Goal: Transaction & Acquisition: Purchase product/service

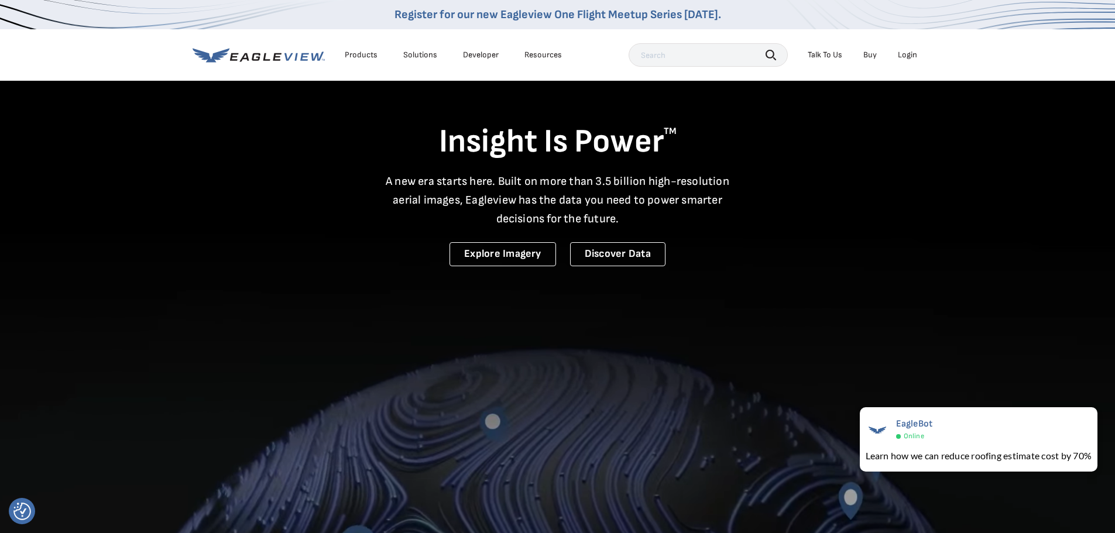
click at [910, 55] on div "Login" at bounding box center [907, 55] width 19 height 11
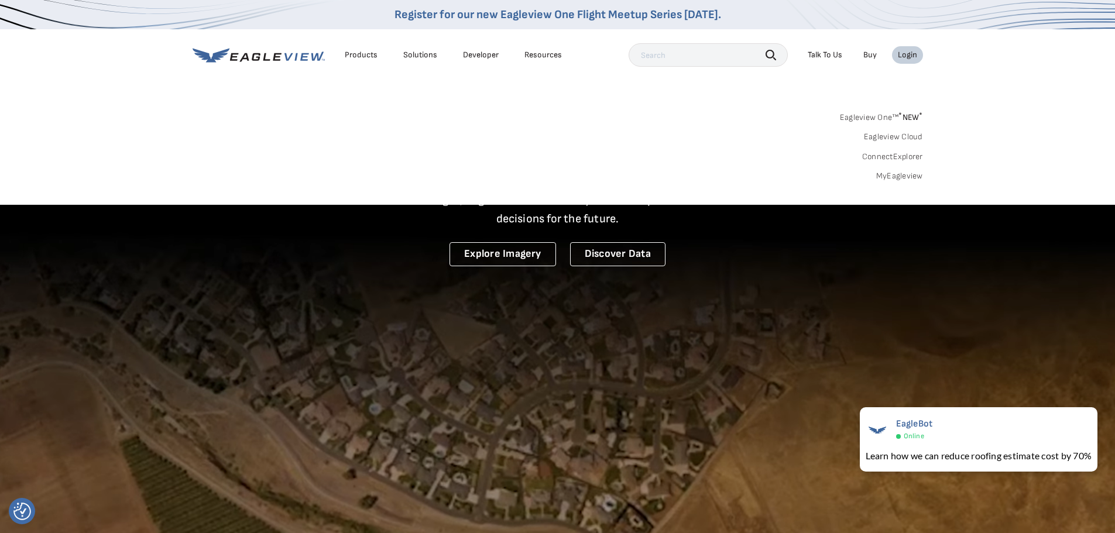
click at [913, 174] on link "MyEagleview" at bounding box center [899, 176] width 47 height 11
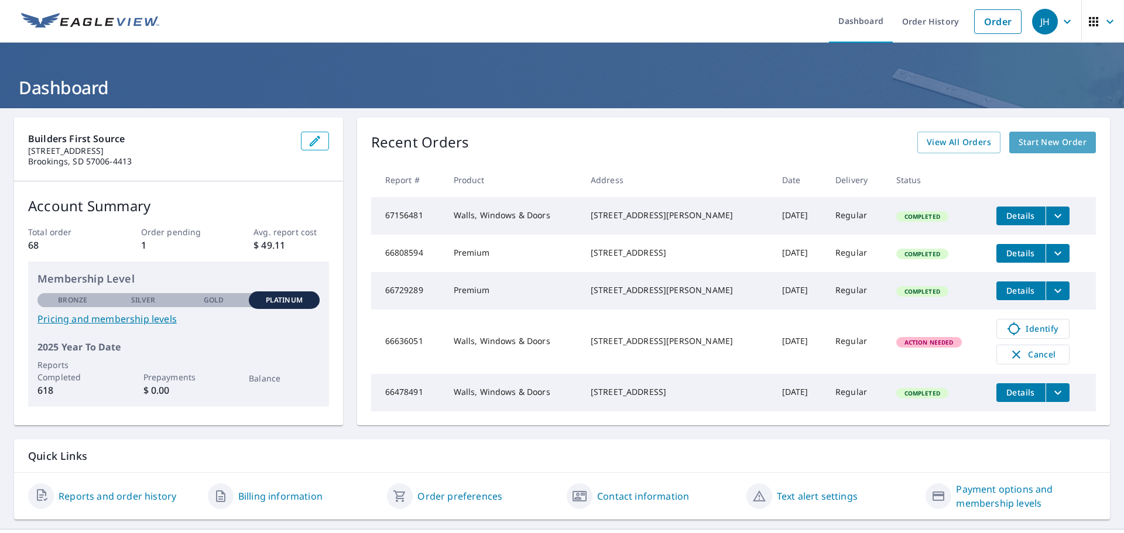
click at [1040, 140] on span "Start New Order" at bounding box center [1052, 142] width 68 height 15
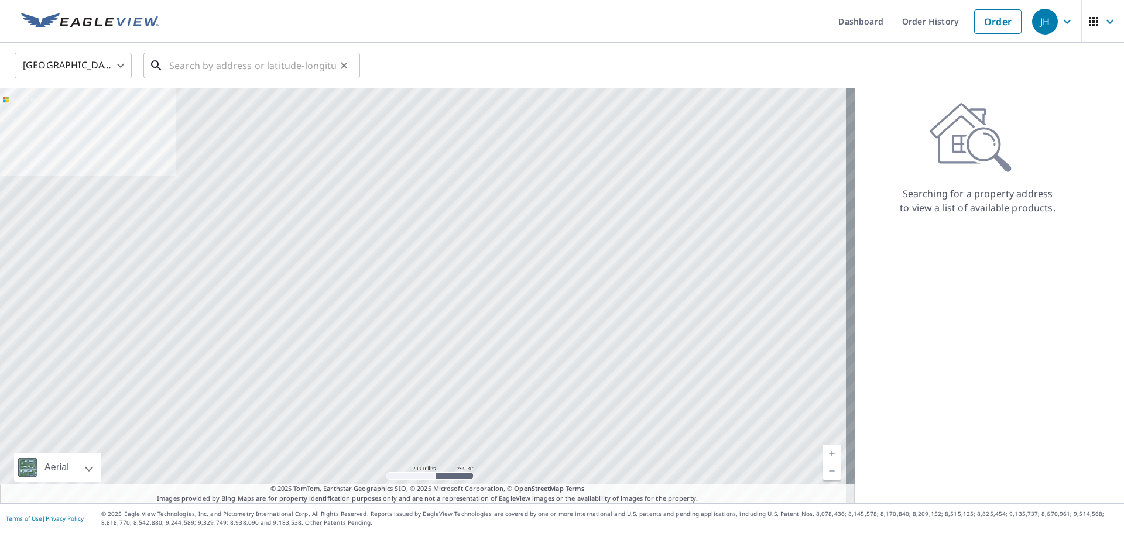
click at [229, 60] on input "text" at bounding box center [252, 65] width 167 height 33
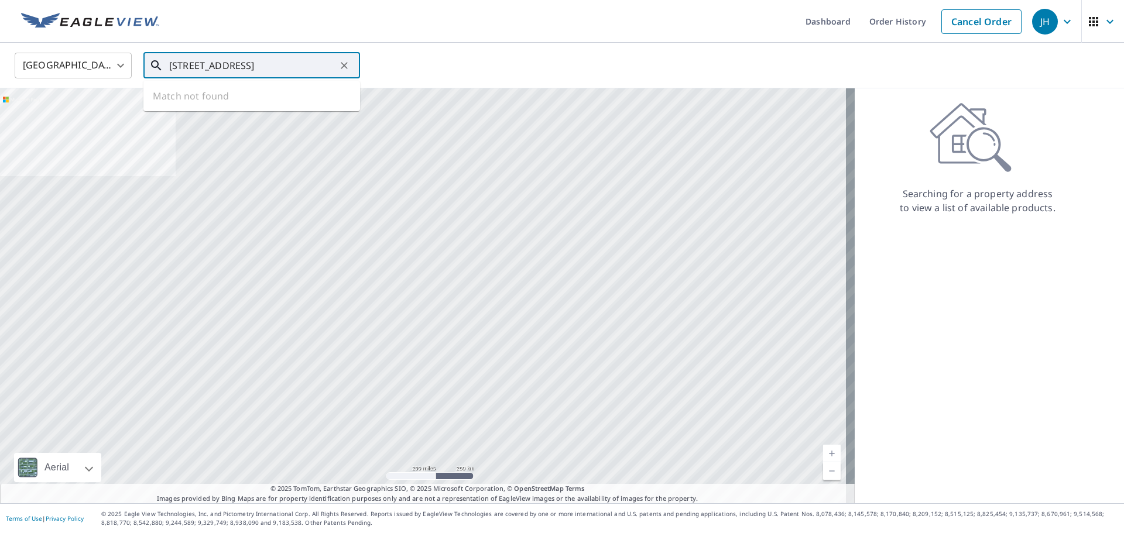
click at [210, 64] on input "1021 NW7TH ST" at bounding box center [252, 65] width 167 height 33
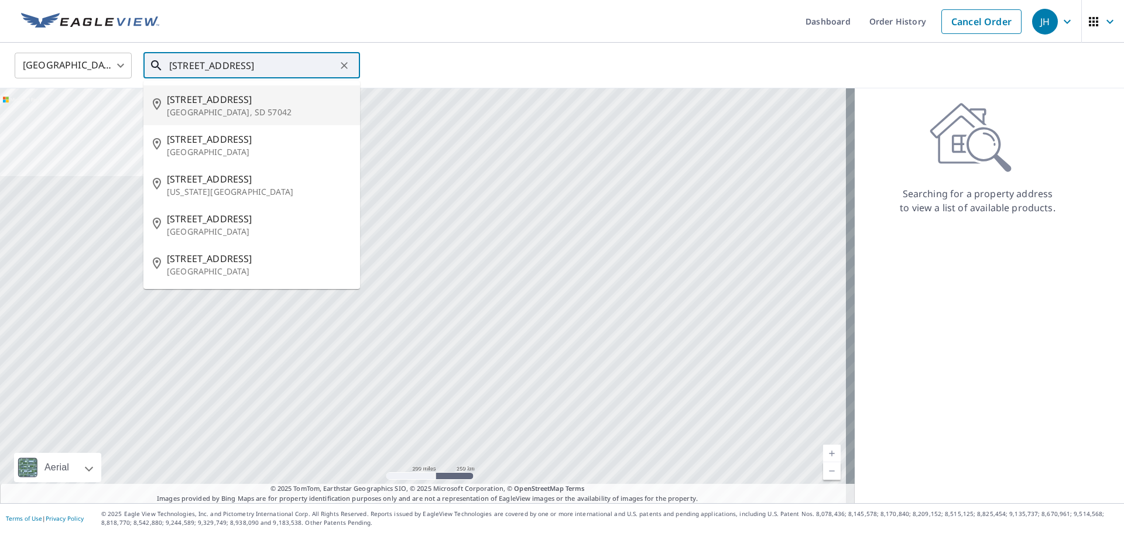
click at [194, 101] on span "1021 Nw 7th St" at bounding box center [259, 99] width 184 height 14
type input "1021 Nw 7th St Madison, SD 57042"
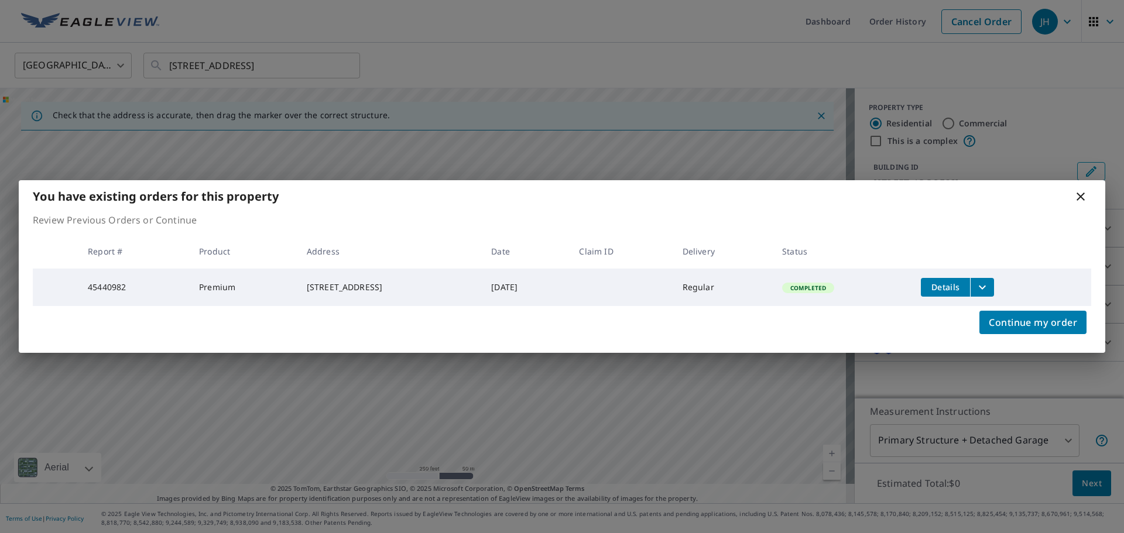
click at [986, 285] on icon "filesDropdownBtn-45440982" at bounding box center [982, 287] width 7 height 4
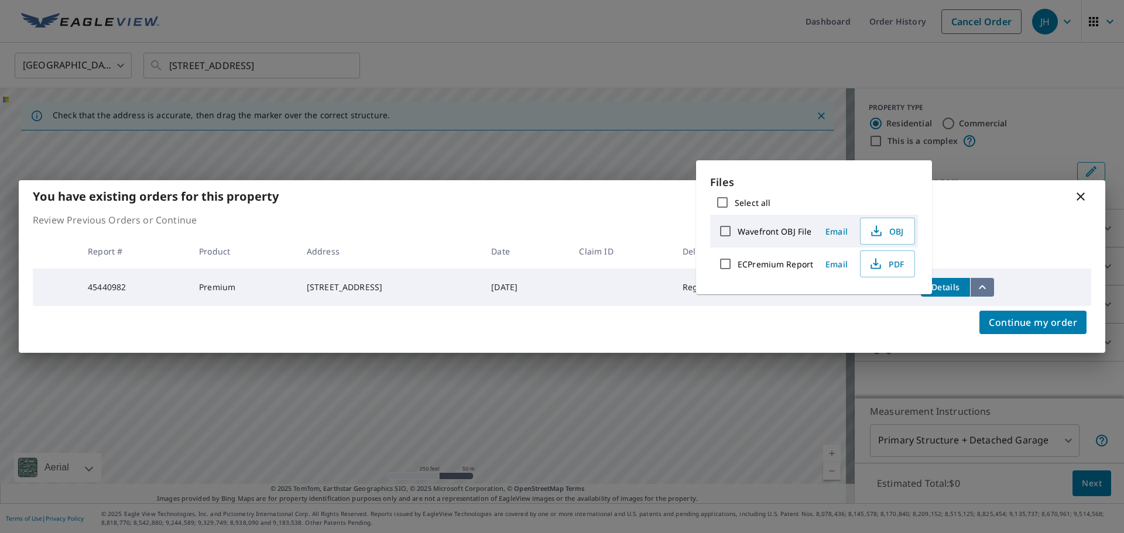
click at [986, 285] on icon "filesDropdownBtn-45440982" at bounding box center [982, 287] width 7 height 4
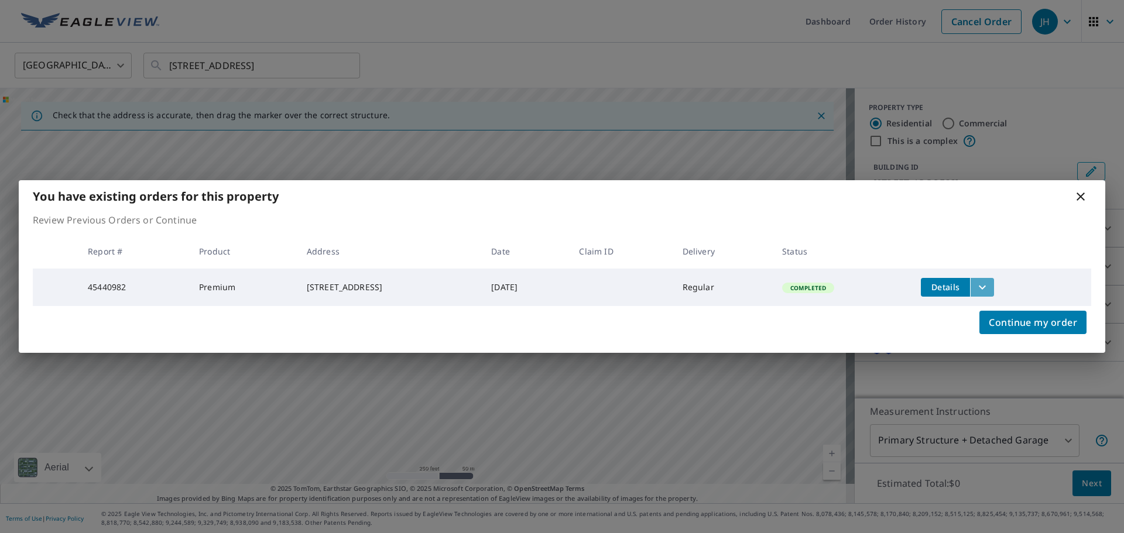
click at [989, 289] on icon "filesDropdownBtn-45440982" at bounding box center [982, 287] width 14 height 14
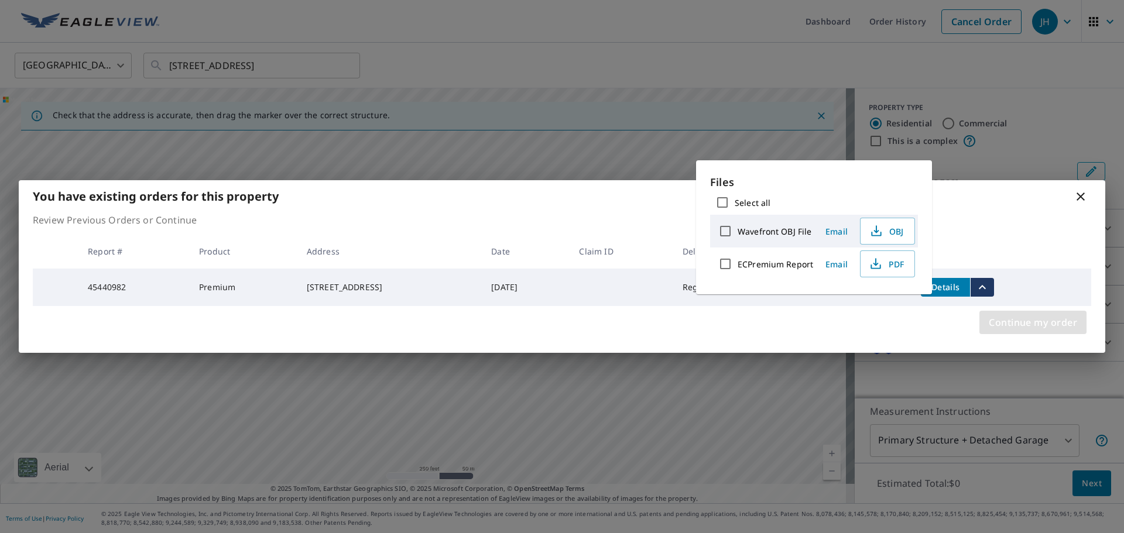
click at [1050, 333] on button "Continue my order" at bounding box center [1032, 322] width 107 height 23
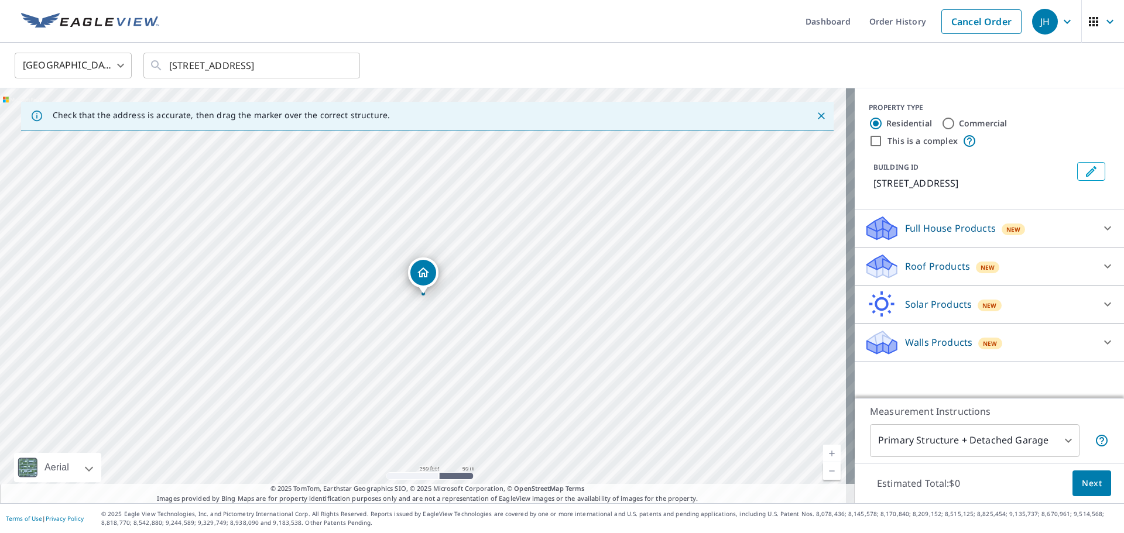
click at [946, 225] on p "Full House Products" at bounding box center [950, 228] width 91 height 14
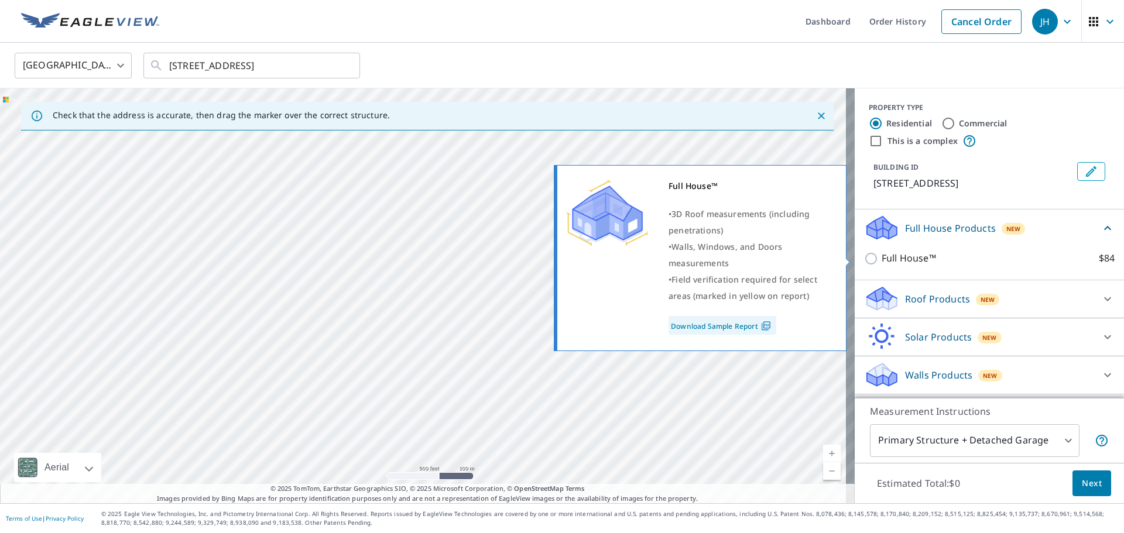
click at [864, 258] on input "Full House™ $84" at bounding box center [873, 259] width 18 height 14
checkbox input "true"
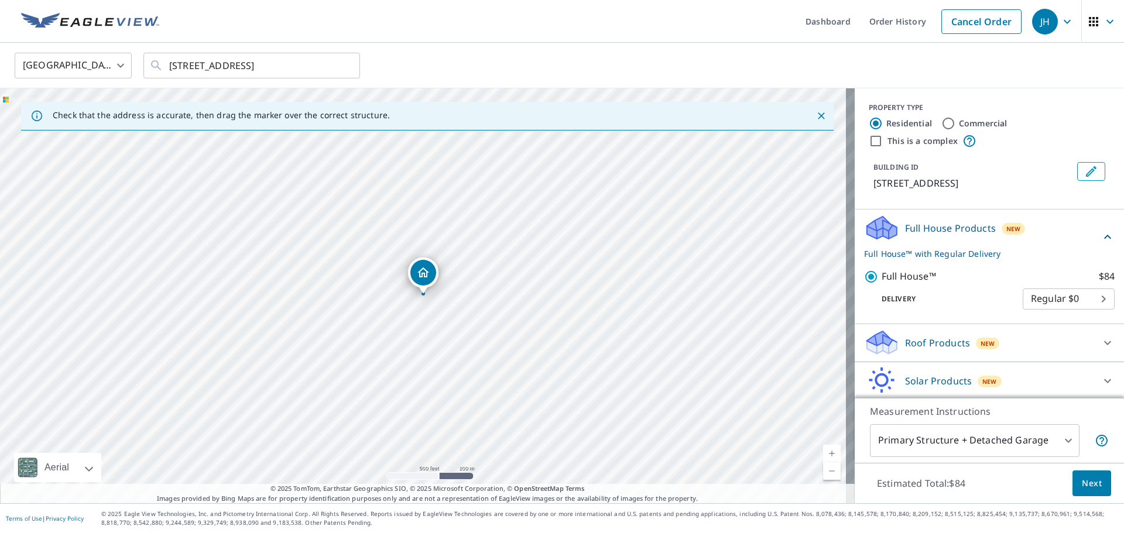
click at [1086, 484] on span "Next" at bounding box center [1092, 483] width 20 height 15
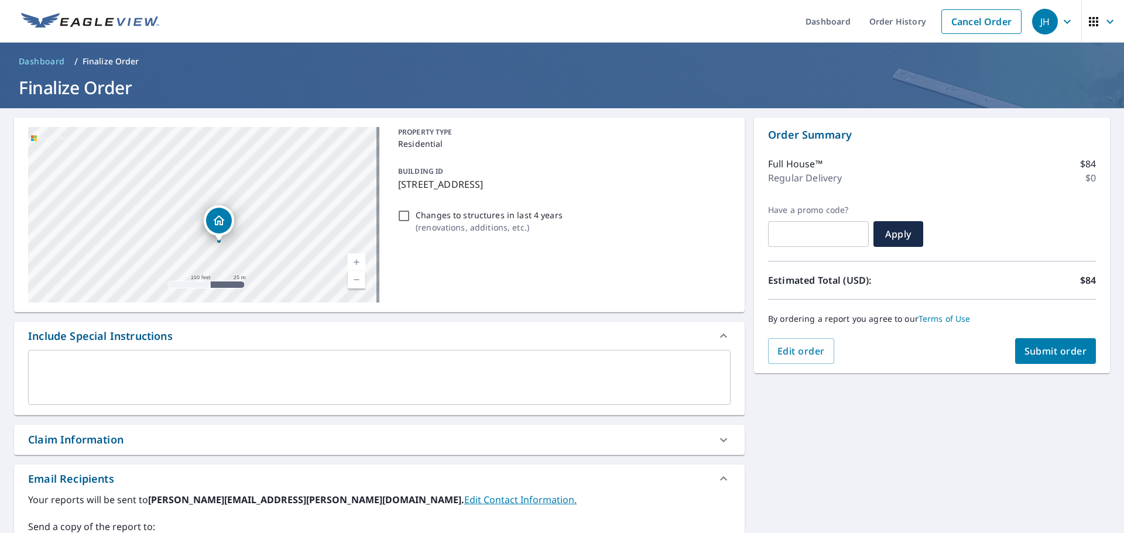
drag, startPoint x: 272, startPoint y: 272, endPoint x: 312, endPoint y: 286, distance: 42.0
click at [312, 305] on div "1021 NW 7th St Madison, SD 57042 Aerial Road A standard road map Aerial A detai…" at bounding box center [379, 215] width 730 height 195
click at [303, 241] on div "1021 NW 7th St Madison, SD 57042" at bounding box center [203, 215] width 351 height 176
drag, startPoint x: 298, startPoint y: 282, endPoint x: 312, endPoint y: 308, distance: 29.9
click at [312, 311] on div "1021 NW 7th St Madison, SD 57042 Aerial Road A standard road map Aerial A detai…" at bounding box center [379, 215] width 730 height 195
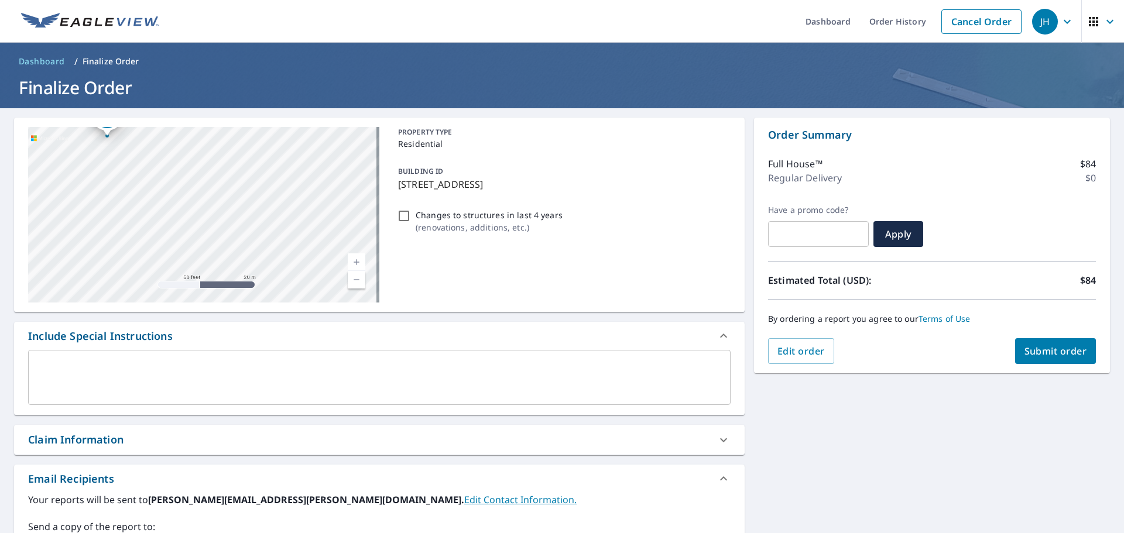
drag, startPoint x: 275, startPoint y: 221, endPoint x: 343, endPoint y: 352, distance: 148.4
click at [343, 352] on div "1021 NW 7th St Madison, SD 57042 Aerial Road A standard road map Aerial A detai…" at bounding box center [379, 412] width 730 height 588
drag, startPoint x: 256, startPoint y: 203, endPoint x: 410, endPoint y: 344, distance: 209.6
click at [410, 344] on div "1021 NW 7th St Madison, SD 57042 Aerial Road A standard road map Aerial A detai…" at bounding box center [379, 412] width 730 height 588
click at [1053, 353] on span "Submit order" at bounding box center [1055, 351] width 63 height 13
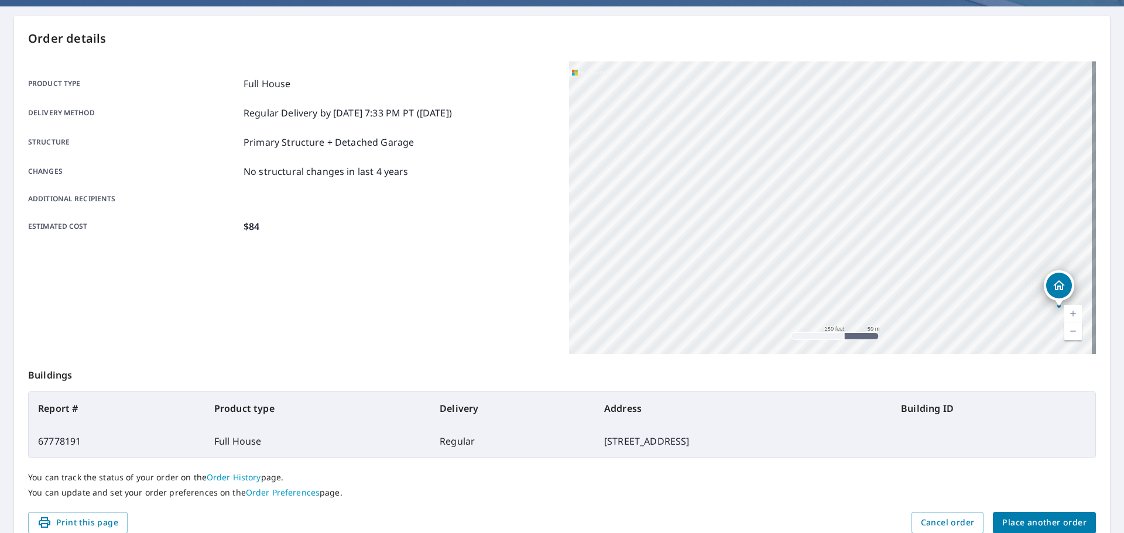
scroll to position [156, 0]
